Goal: Browse casually

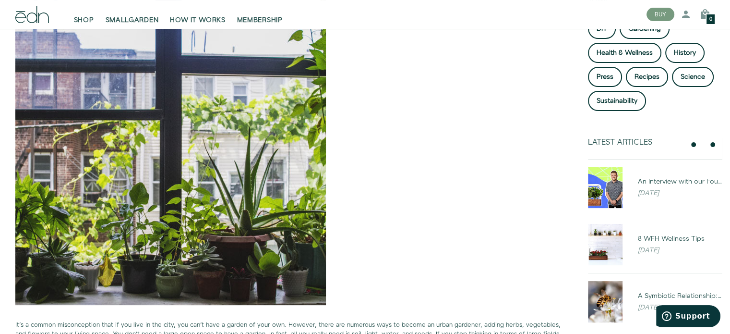
drag, startPoint x: 737, startPoint y: 34, endPoint x: 737, endPoint y: 51, distance: 17.3
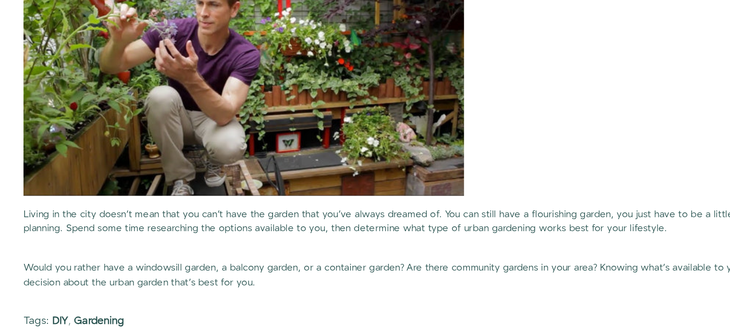
scroll to position [2221, 0]
